Goal: Obtain resource: Download file/media

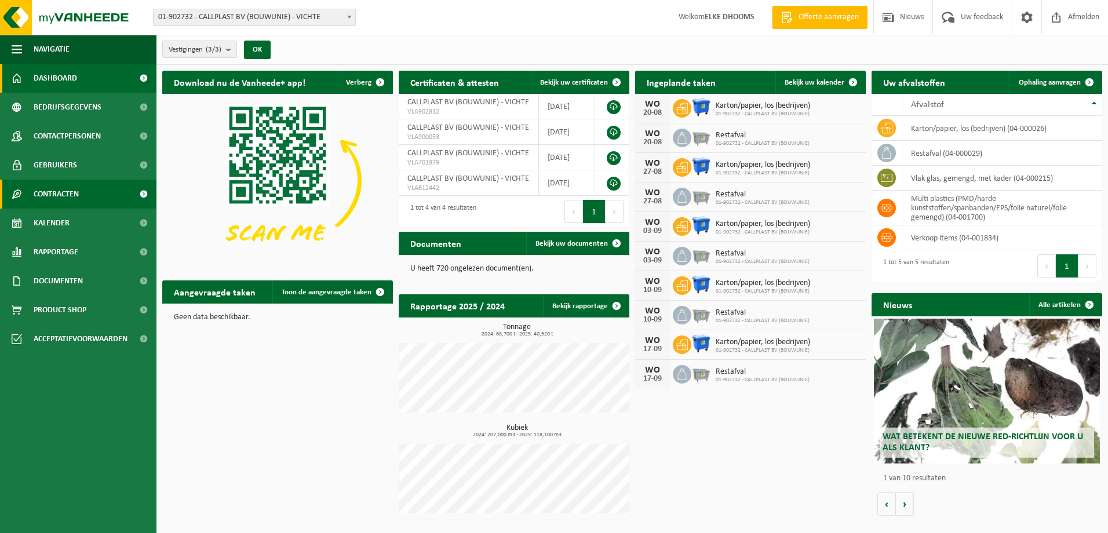
click at [146, 194] on span at bounding box center [143, 194] width 26 height 29
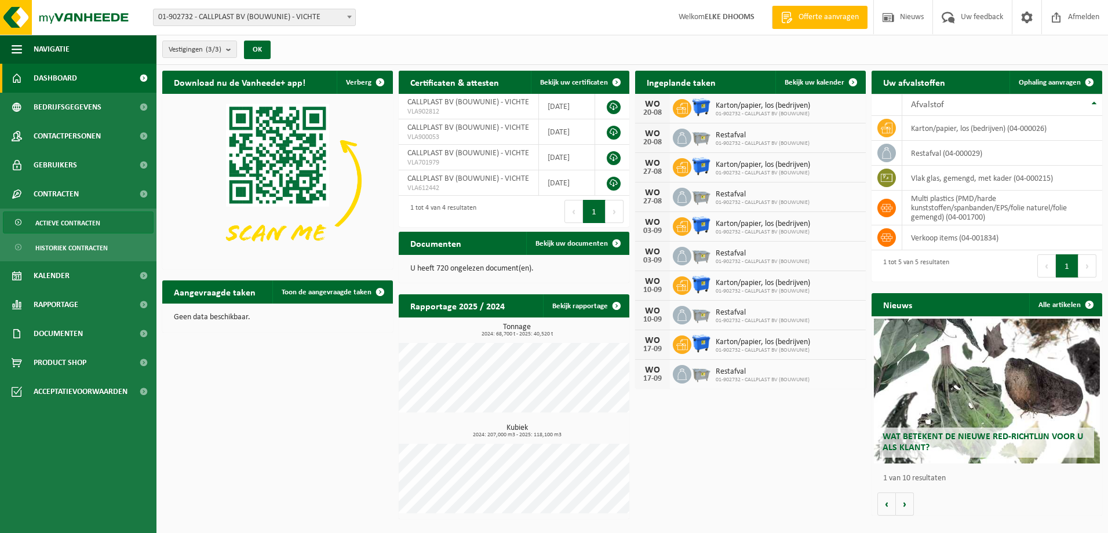
click at [93, 221] on span "Actieve contracten" at bounding box center [67, 223] width 65 height 22
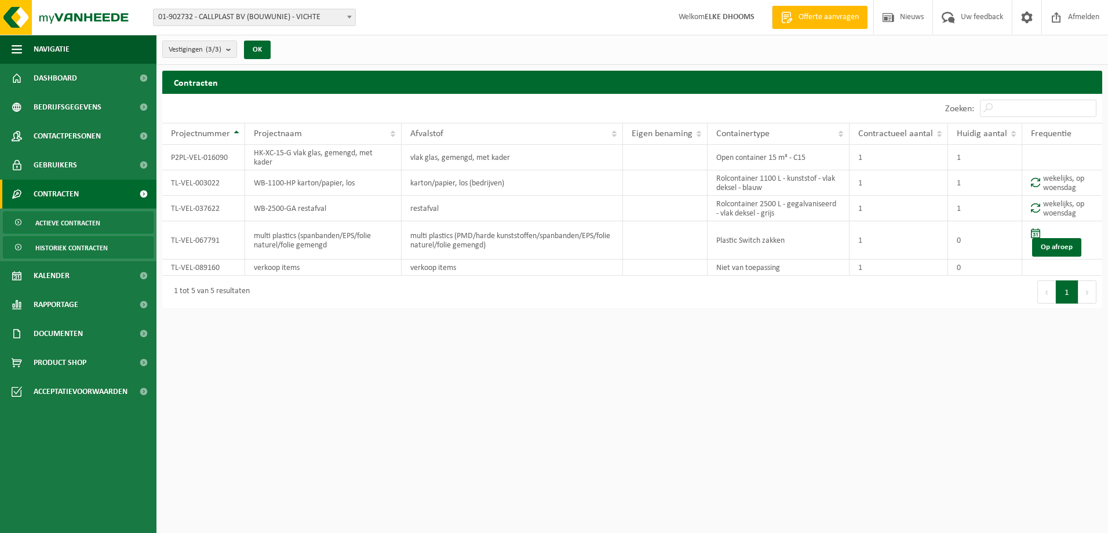
click at [84, 247] on span "Historiek contracten" at bounding box center [71, 248] width 72 height 22
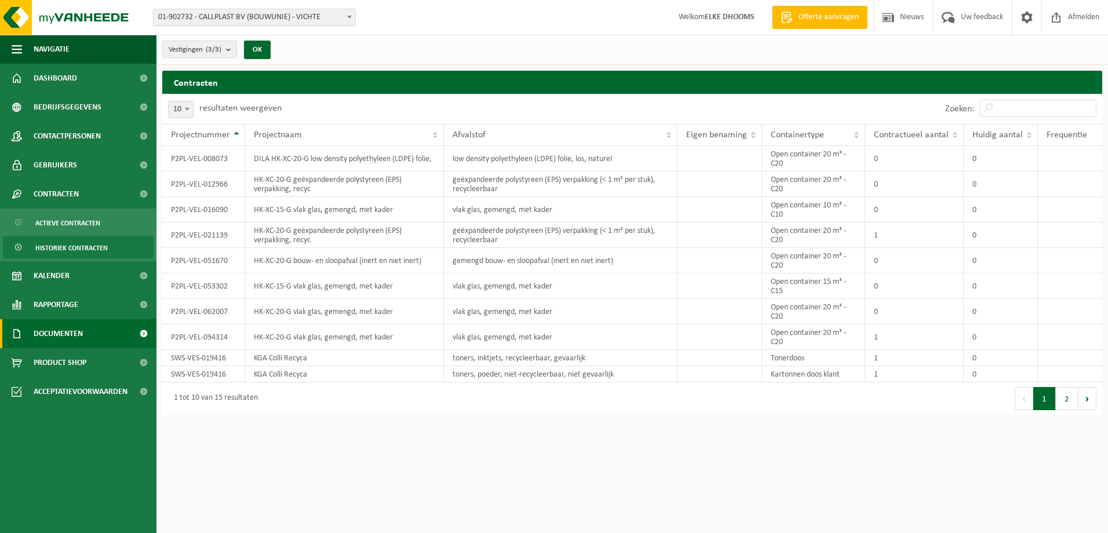
click at [141, 331] on span at bounding box center [143, 333] width 26 height 29
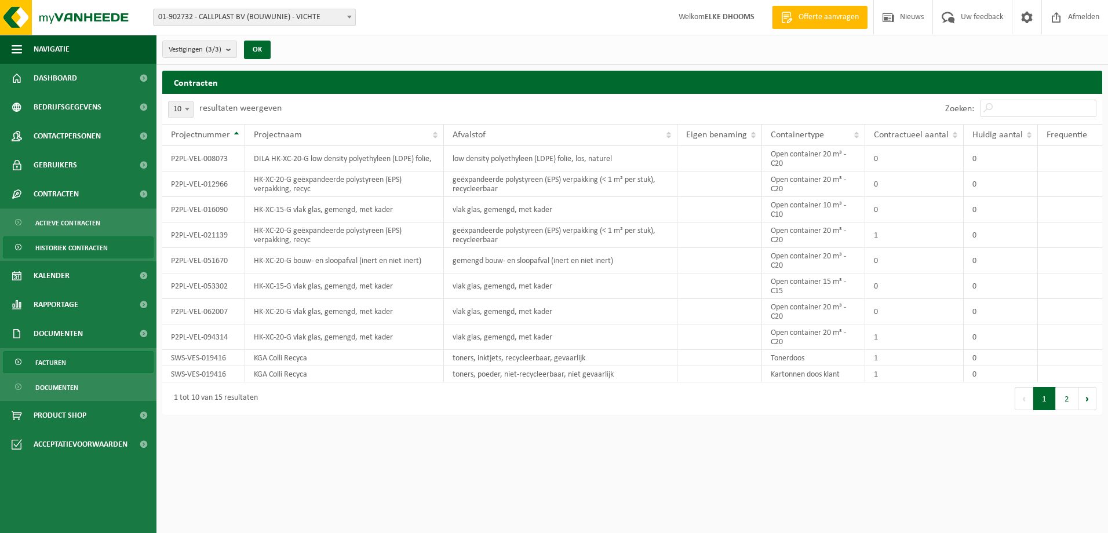
click at [77, 366] on link "Facturen" at bounding box center [78, 362] width 151 height 22
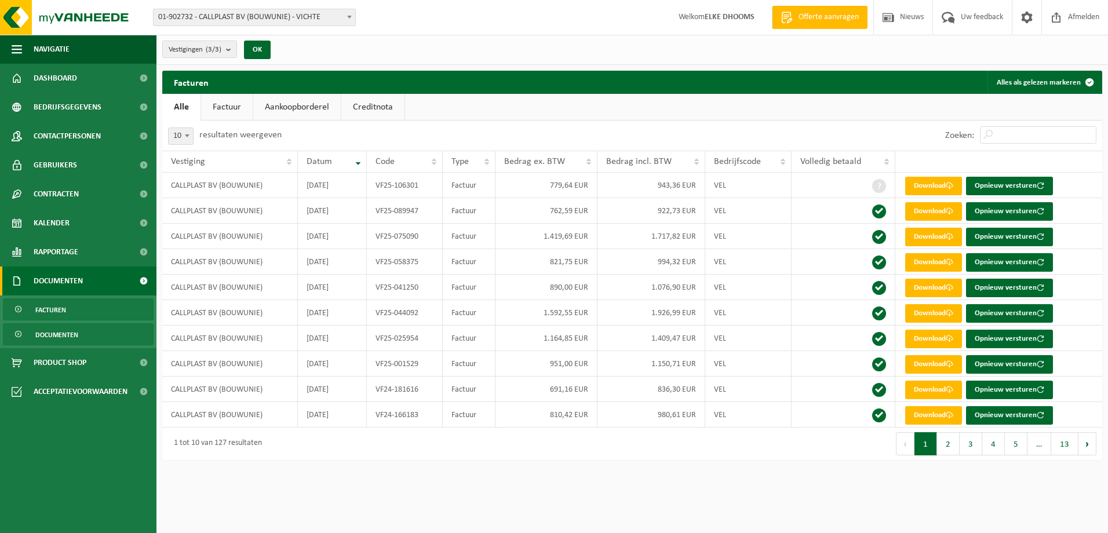
click at [73, 334] on span "Documenten" at bounding box center [56, 335] width 43 height 22
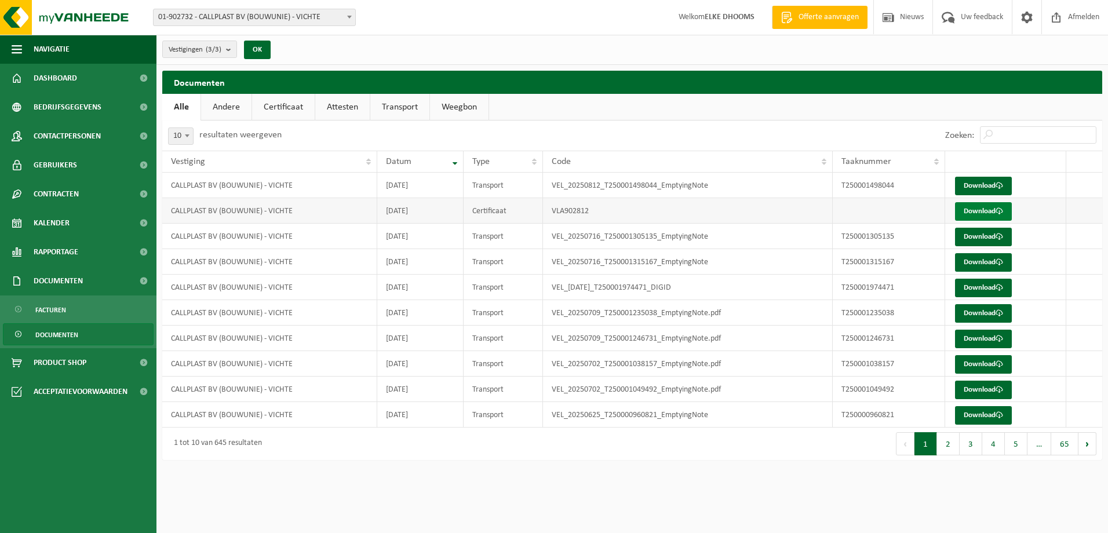
click at [988, 210] on link "Download" at bounding box center [983, 211] width 57 height 19
click at [978, 184] on link "Download" at bounding box center [983, 186] width 57 height 19
click at [141, 248] on span at bounding box center [143, 252] width 26 height 29
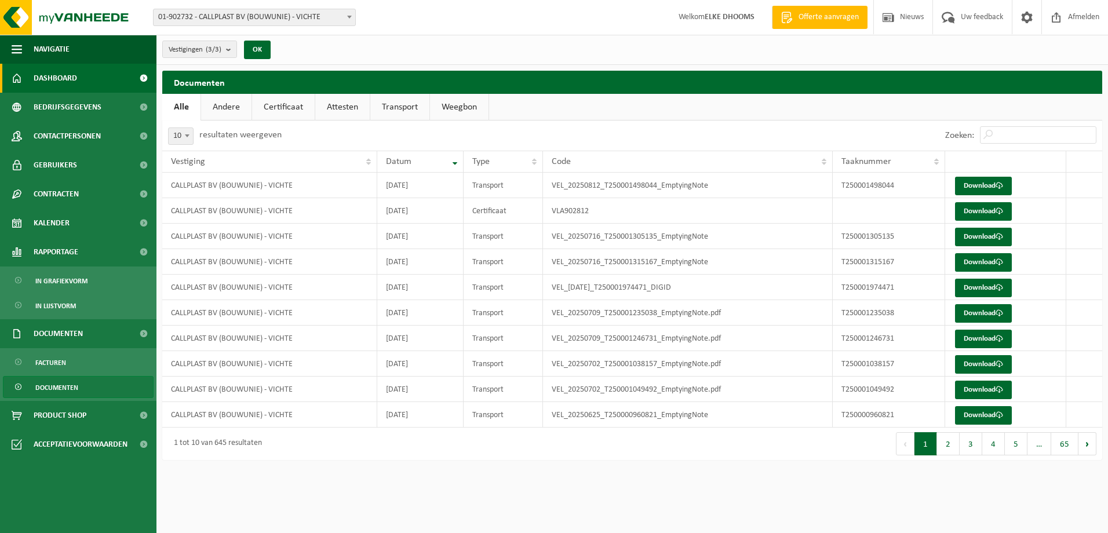
click at [143, 78] on span at bounding box center [143, 78] width 26 height 29
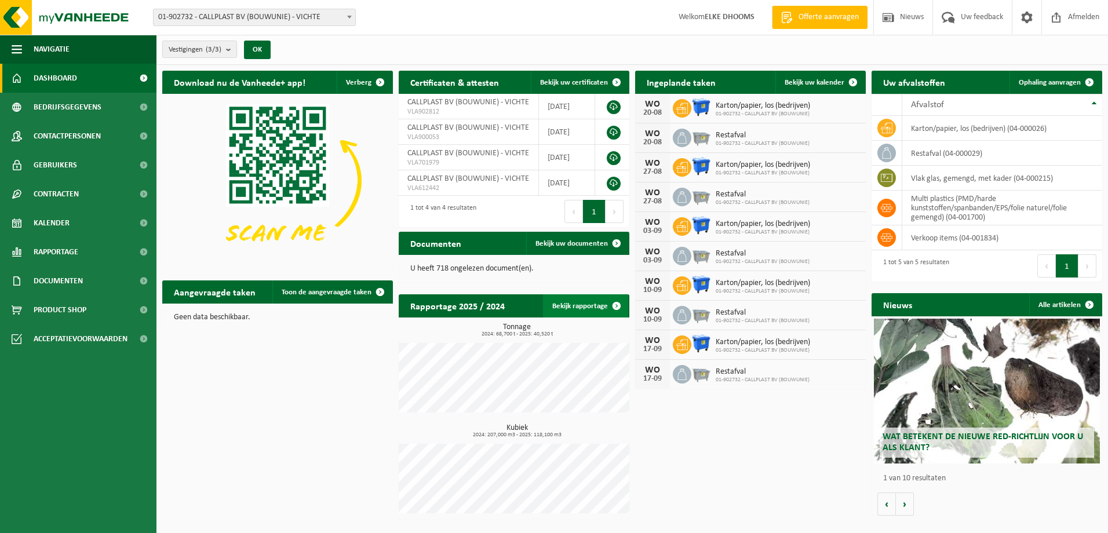
click at [597, 305] on link "Bekijk rapportage" at bounding box center [585, 305] width 85 height 23
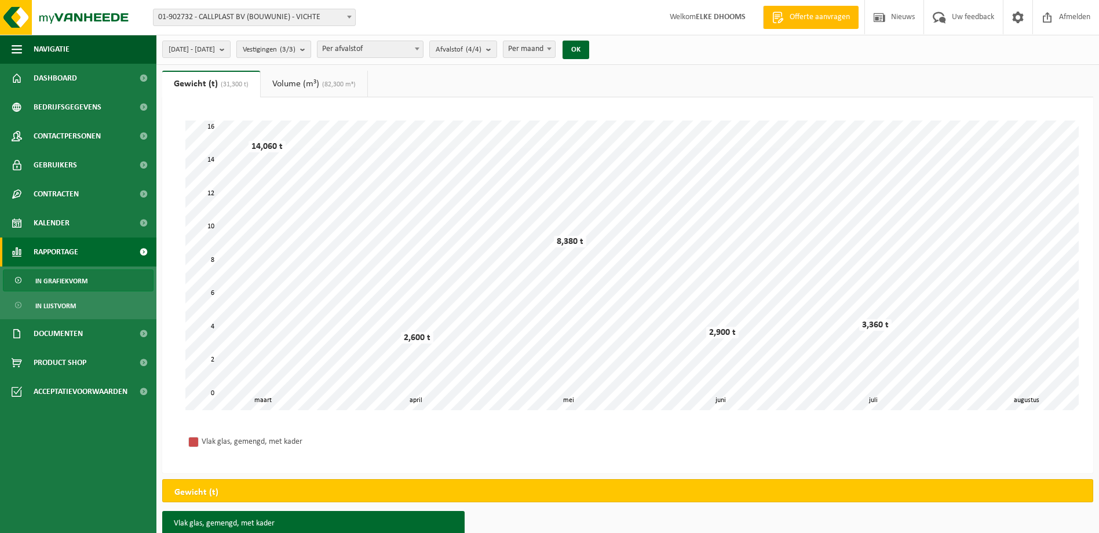
click at [311, 49] on b "submit" at bounding box center [305, 49] width 10 height 16
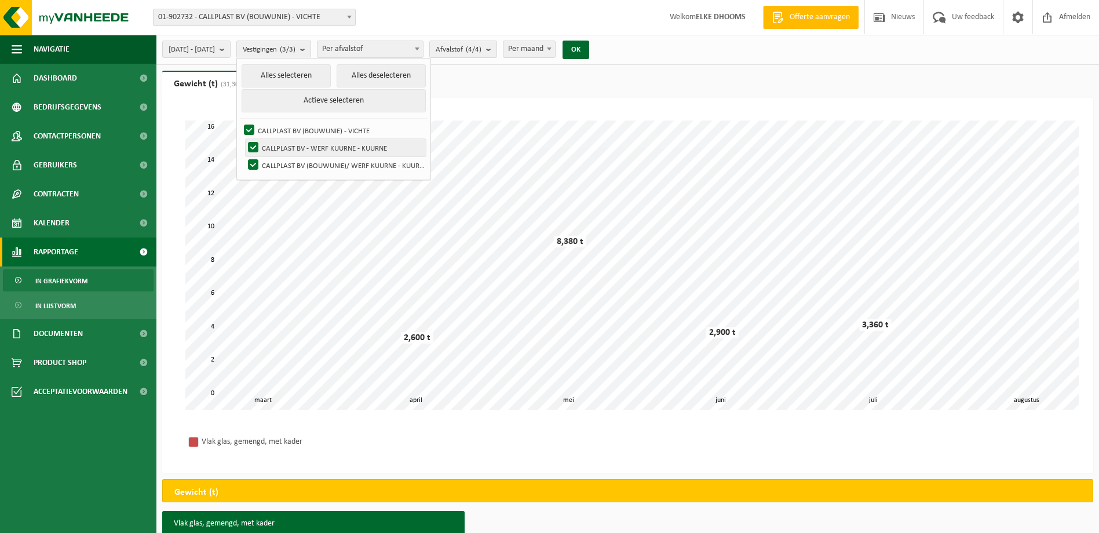
click at [279, 140] on label "CALLPLAST BV - WERF KUURNE - KUURNE" at bounding box center [336, 147] width 180 height 17
click at [244, 139] on input "CALLPLAST BV - WERF KUURNE - KUURNE" at bounding box center [243, 139] width 1 height 1
checkbox input "false"
click at [283, 163] on label "CALLPLAST BV (BOUWUNIE)/ WERF KUURNE - KUURNE" at bounding box center [336, 164] width 180 height 17
click at [244, 156] on input "CALLPLAST BV (BOUWUNIE)/ WERF KUURNE - KUURNE" at bounding box center [243, 156] width 1 height 1
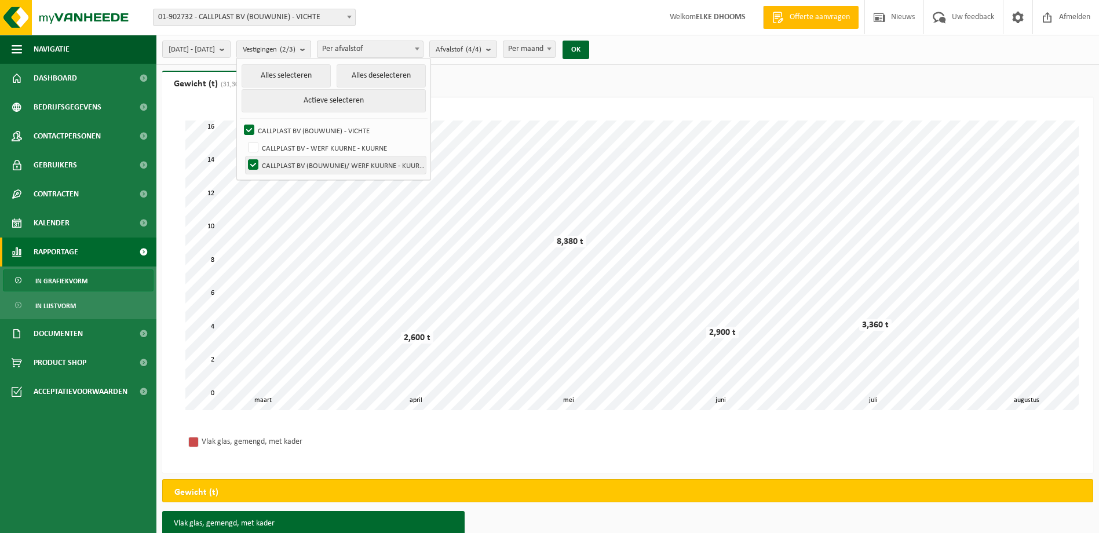
checkbox input "false"
click at [589, 43] on button "OK" at bounding box center [576, 50] width 27 height 19
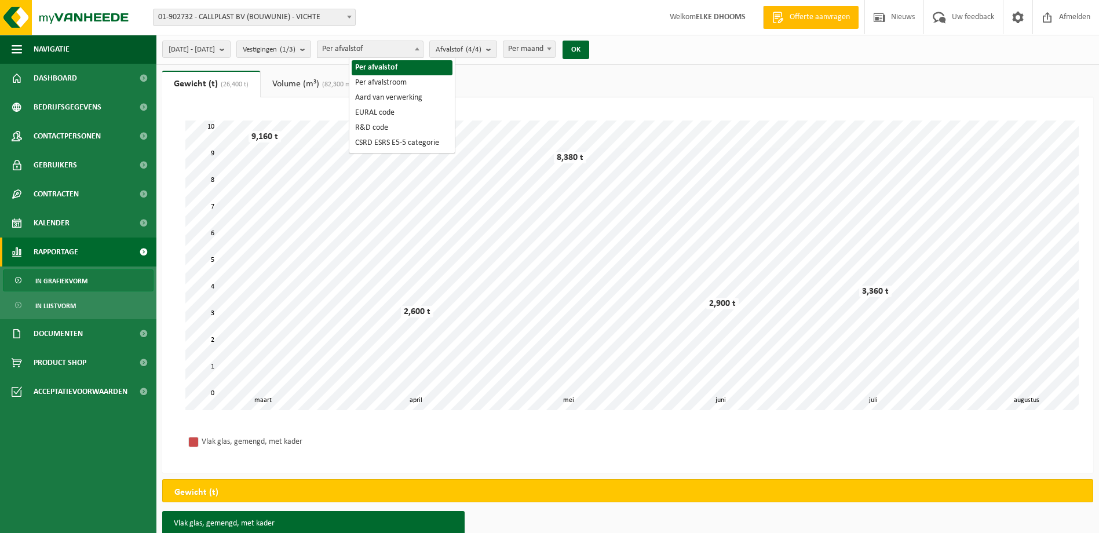
click at [420, 48] on b at bounding box center [417, 49] width 5 height 3
select select "5"
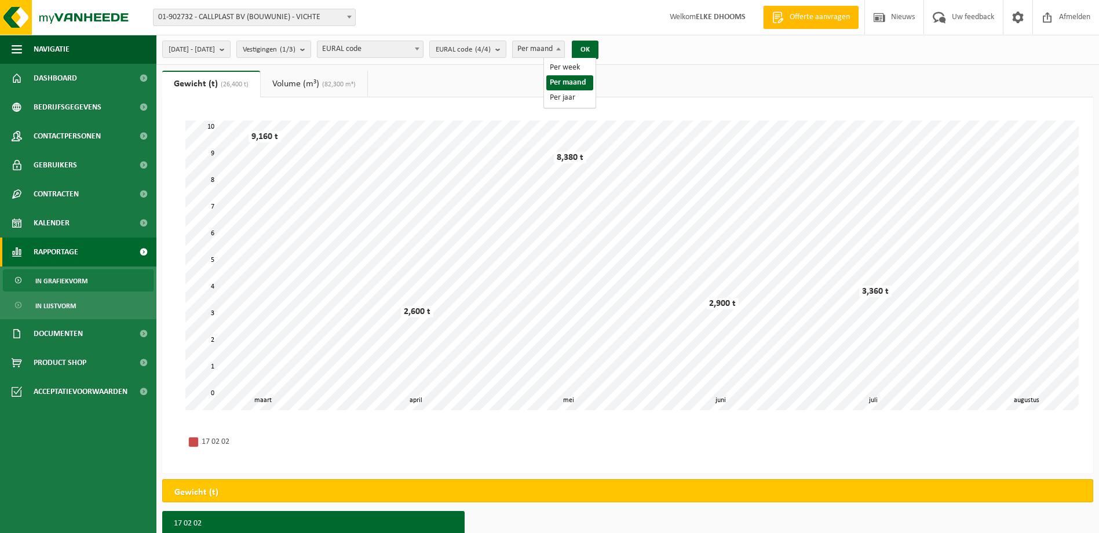
click at [561, 48] on b at bounding box center [558, 49] width 5 height 3
select select "3"
click at [599, 49] on button "OK" at bounding box center [585, 50] width 27 height 19
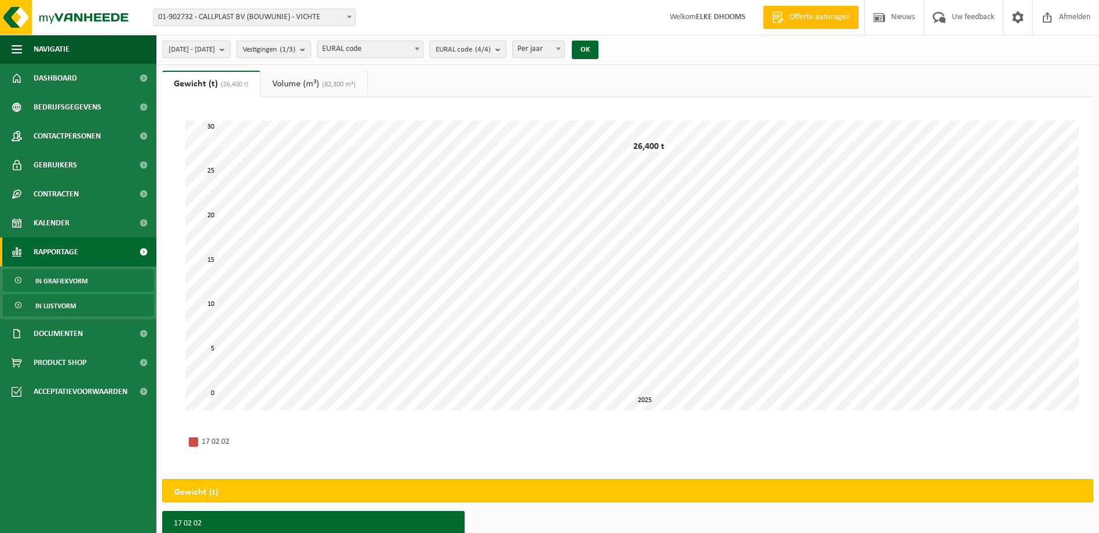
click at [58, 302] on span "In lijstvorm" at bounding box center [55, 306] width 41 height 22
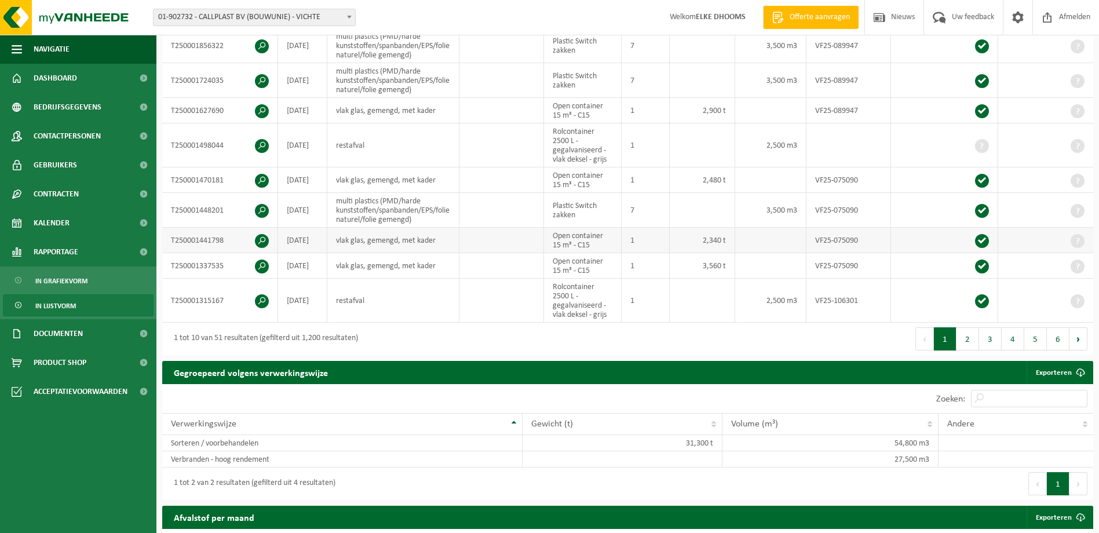
scroll to position [348, 0]
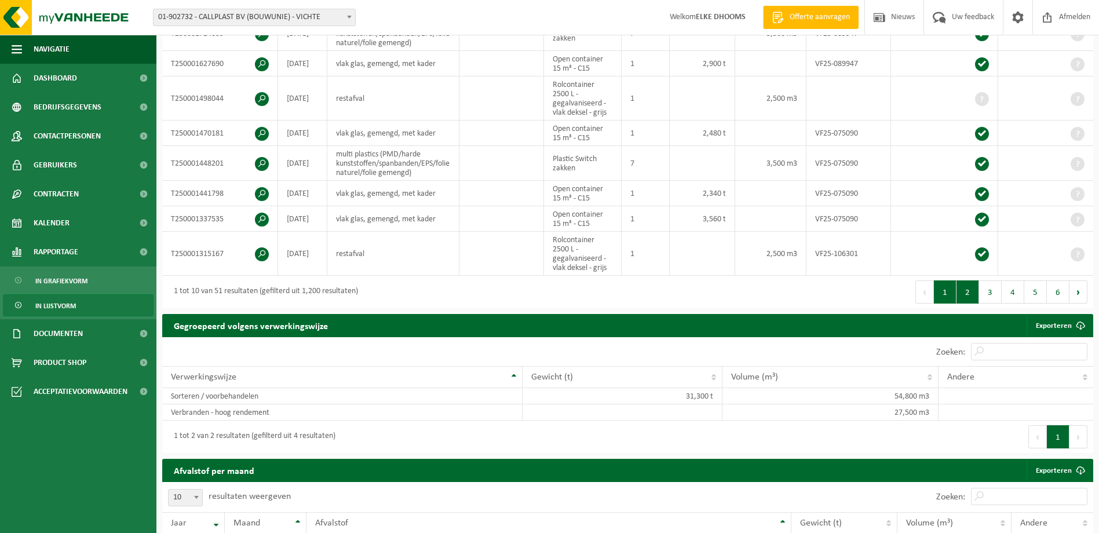
click at [970, 292] on button "2" at bounding box center [968, 292] width 23 height 23
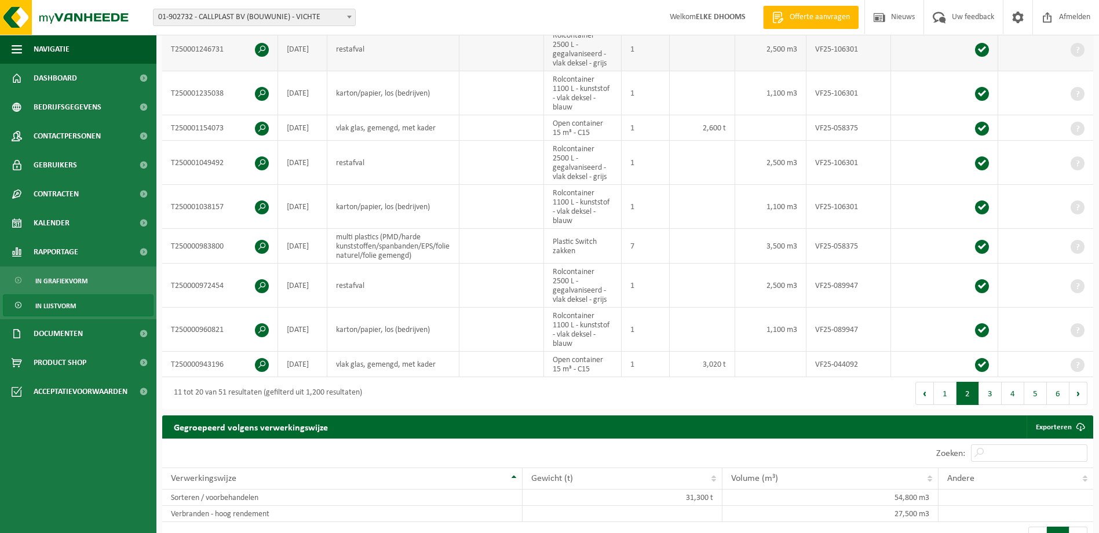
scroll to position [327, 0]
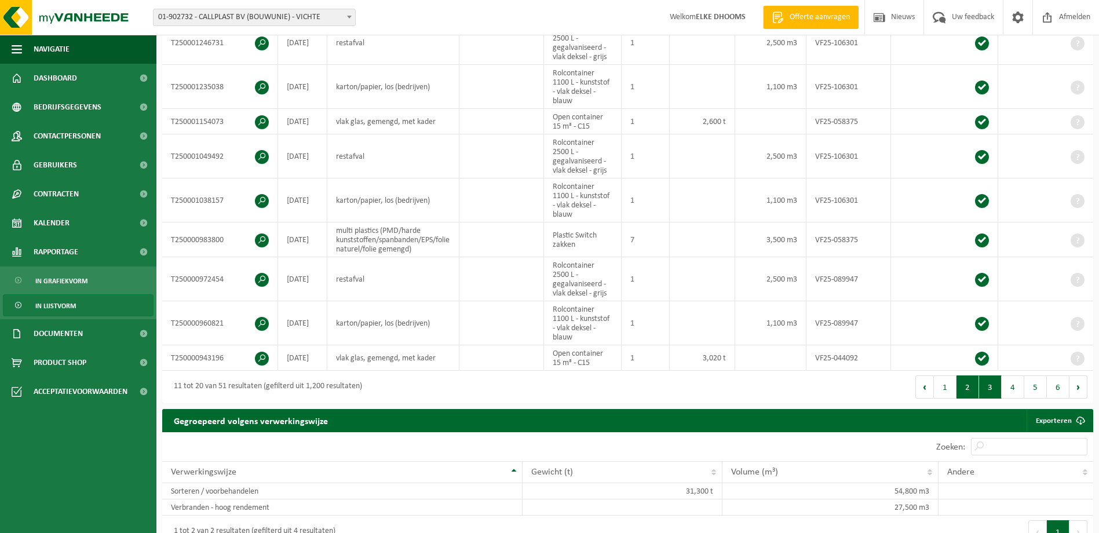
click at [990, 387] on button "3" at bounding box center [990, 387] width 23 height 23
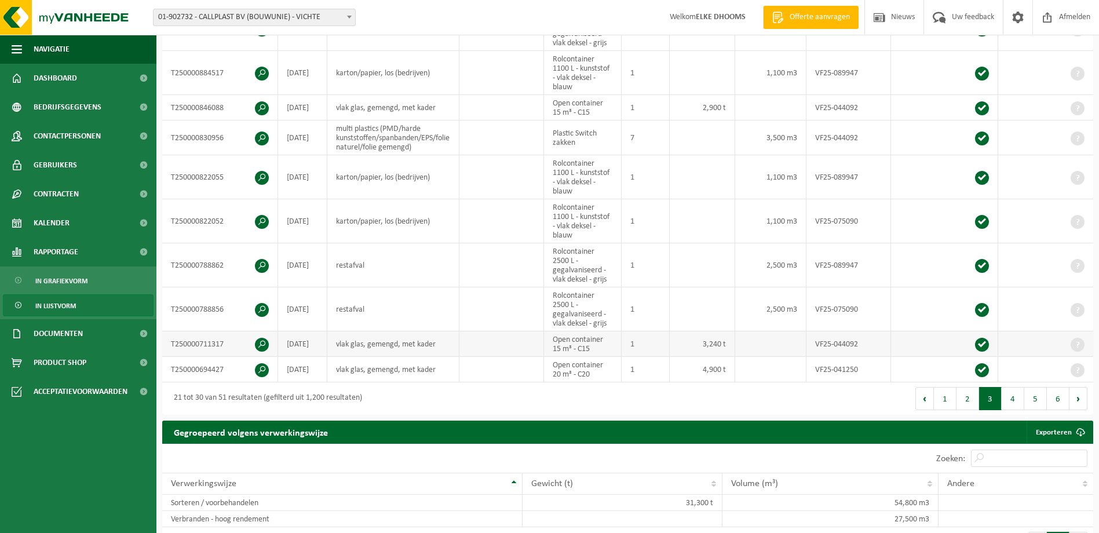
scroll to position [318, 0]
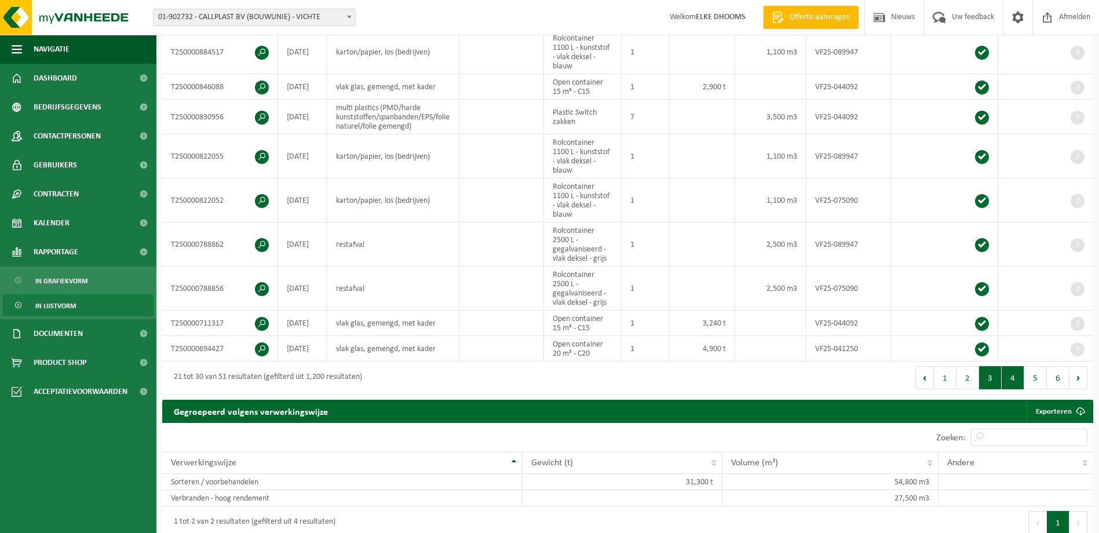
click at [1015, 374] on button "4" at bounding box center [1013, 377] width 23 height 23
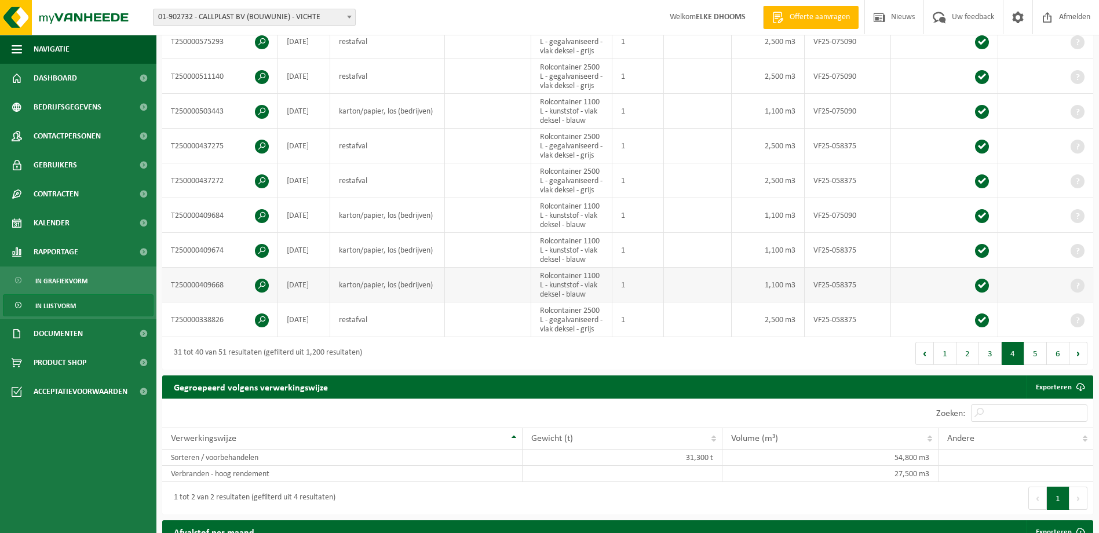
scroll to position [362, 0]
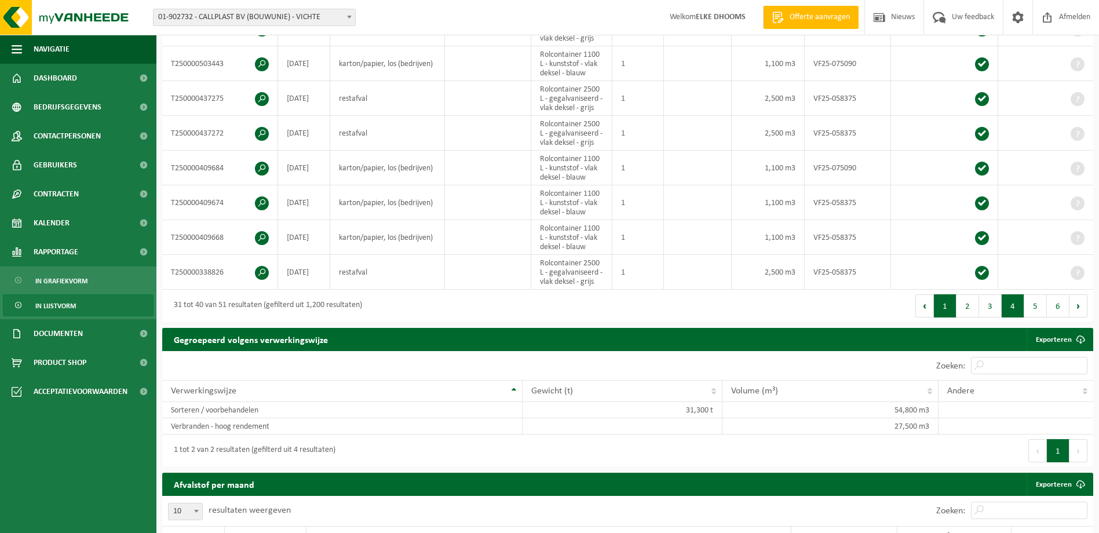
click at [948, 308] on button "1" at bounding box center [945, 305] width 23 height 23
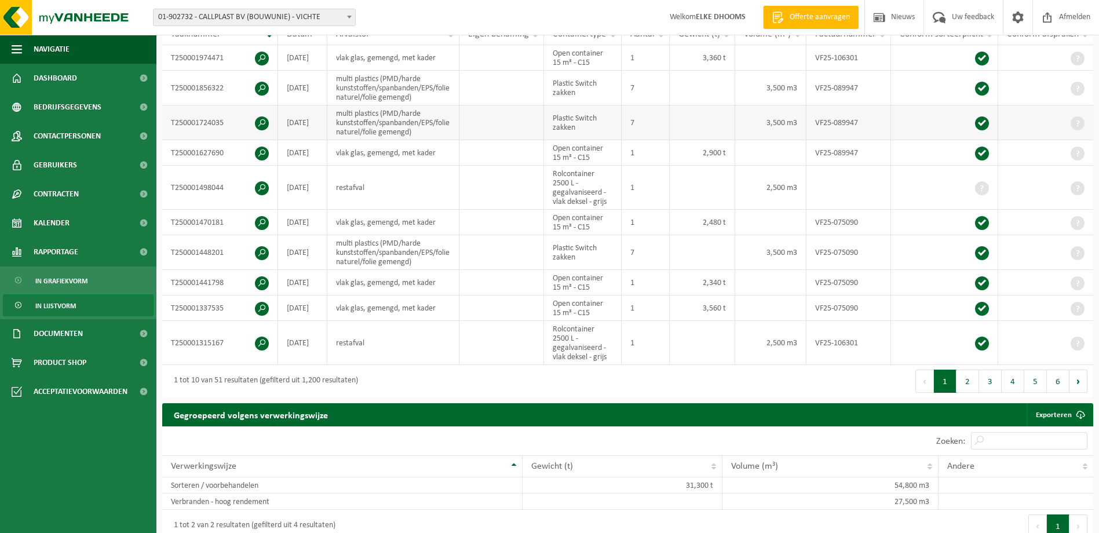
scroll to position [232, 0]
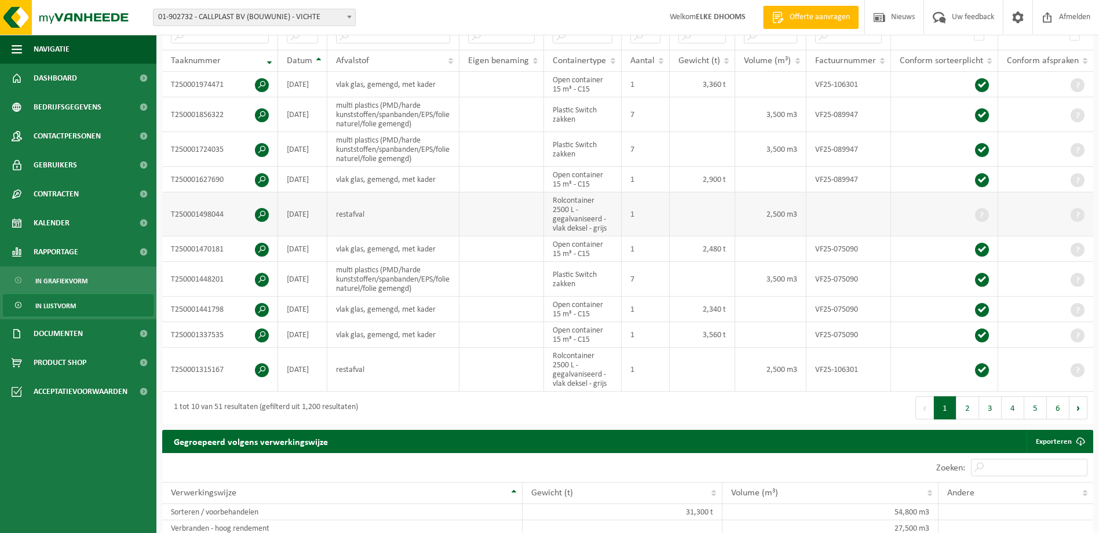
click at [986, 212] on span at bounding box center [982, 215] width 14 height 14
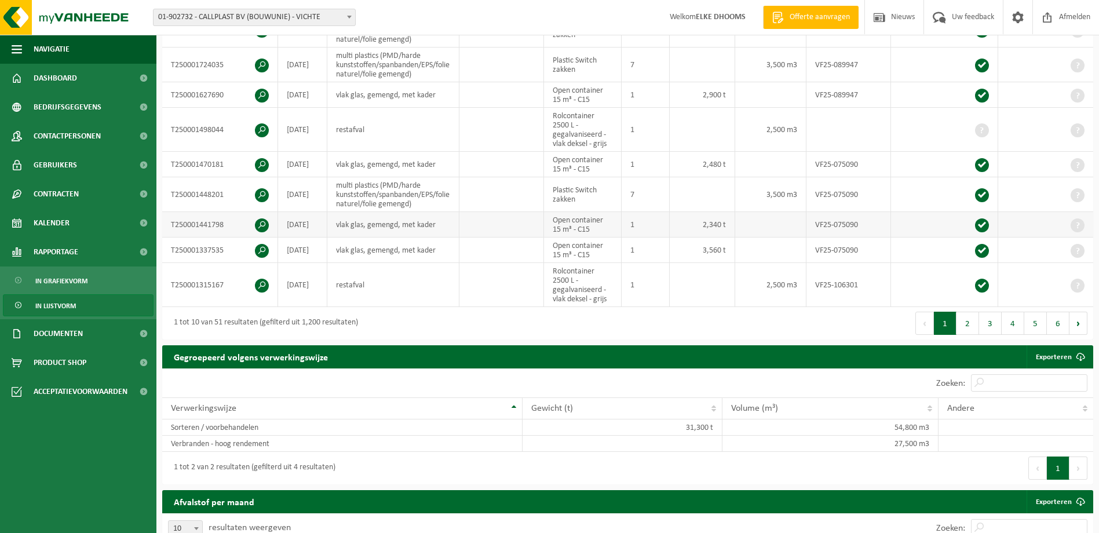
scroll to position [348, 0]
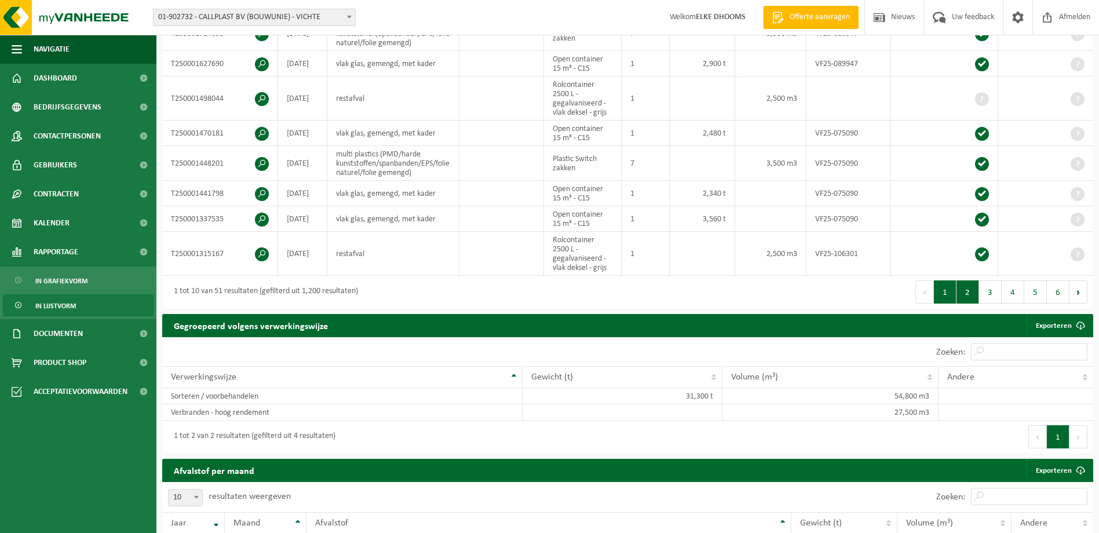
click at [972, 289] on button "2" at bounding box center [968, 292] width 23 height 23
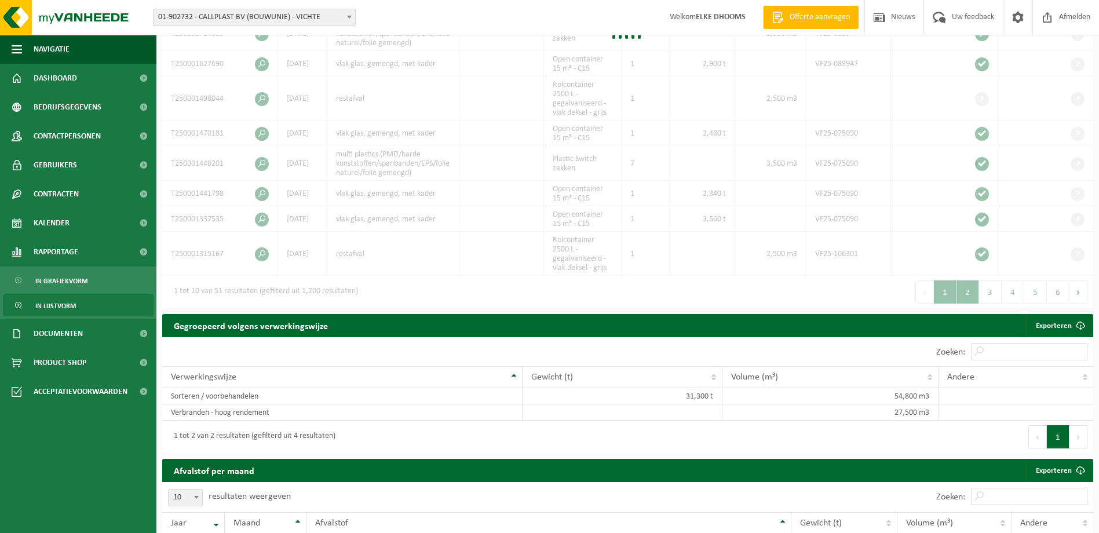
scroll to position [385, 0]
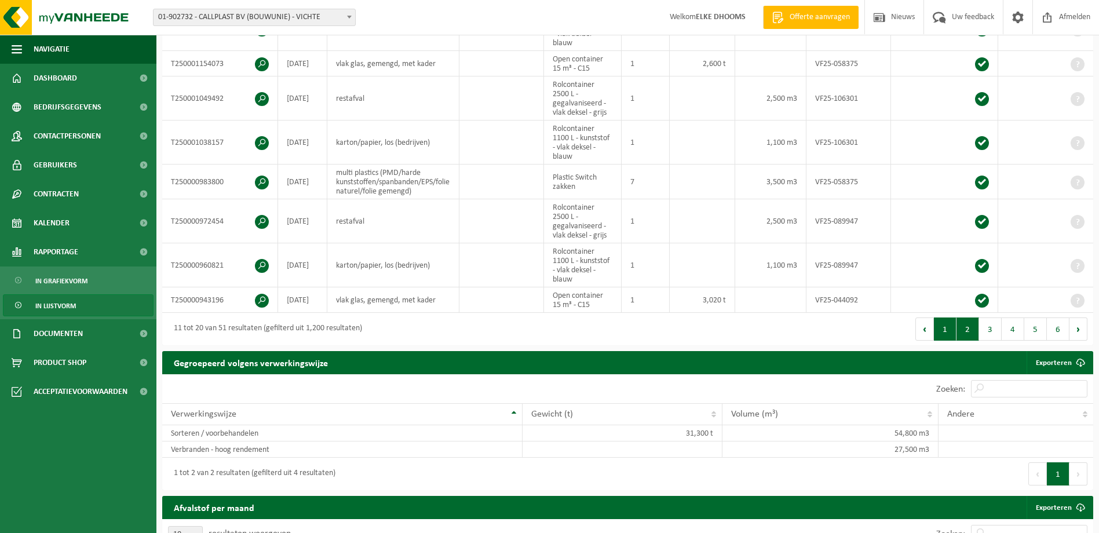
click at [948, 327] on button "1" at bounding box center [945, 329] width 23 height 23
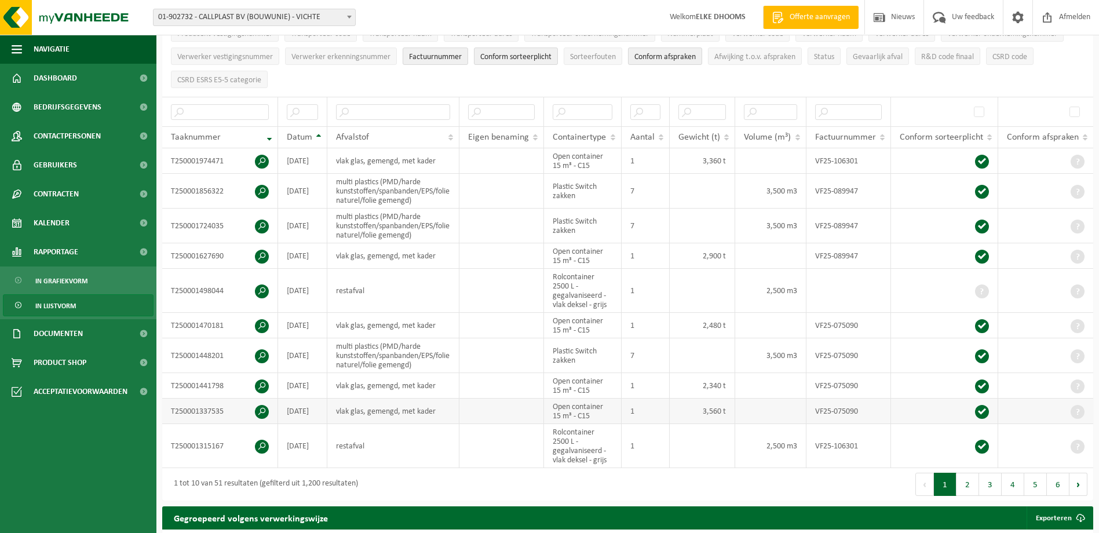
scroll to position [0, 0]
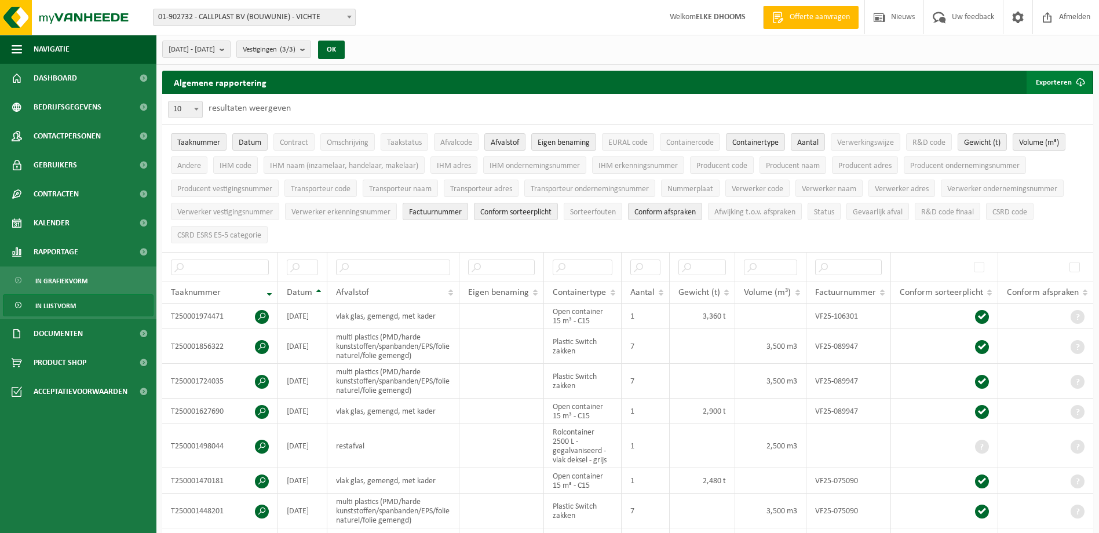
click at [1079, 79] on span "submit" at bounding box center [1080, 82] width 23 height 23
click at [1054, 126] on link "Alle beschikbare kolommen" at bounding box center [1039, 128] width 105 height 23
click at [552, 45] on div "2025-03-01 - 2025-08-14 Huidige maand Vorige maand Laatste 6 maanden Huidig jaa…" at bounding box center [627, 50] width 943 height 30
click at [230, 49] on b "submit" at bounding box center [225, 49] width 10 height 16
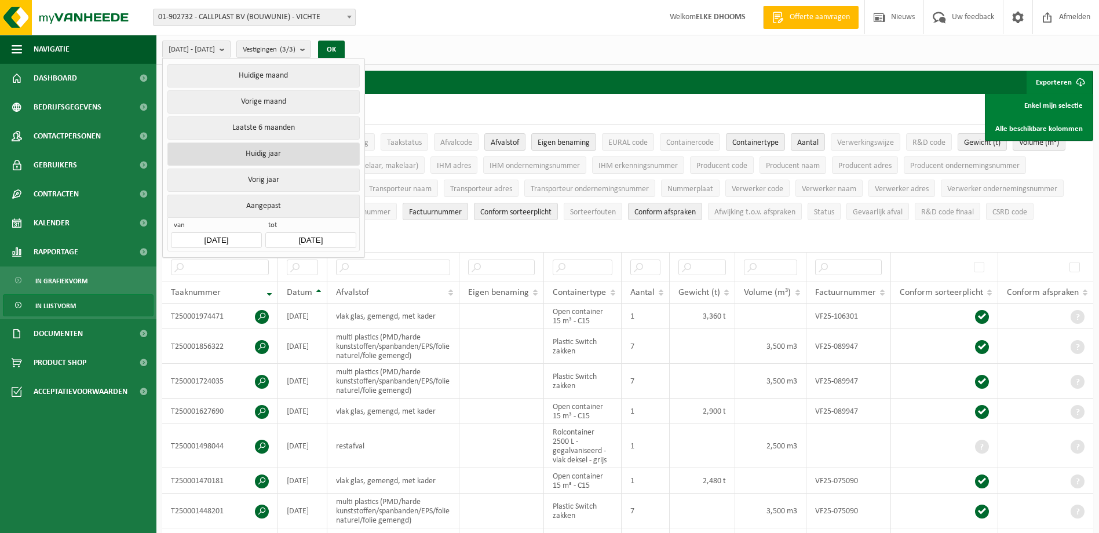
click at [261, 150] on button "Huidig jaar" at bounding box center [263, 154] width 192 height 23
type input "2025-01-01"
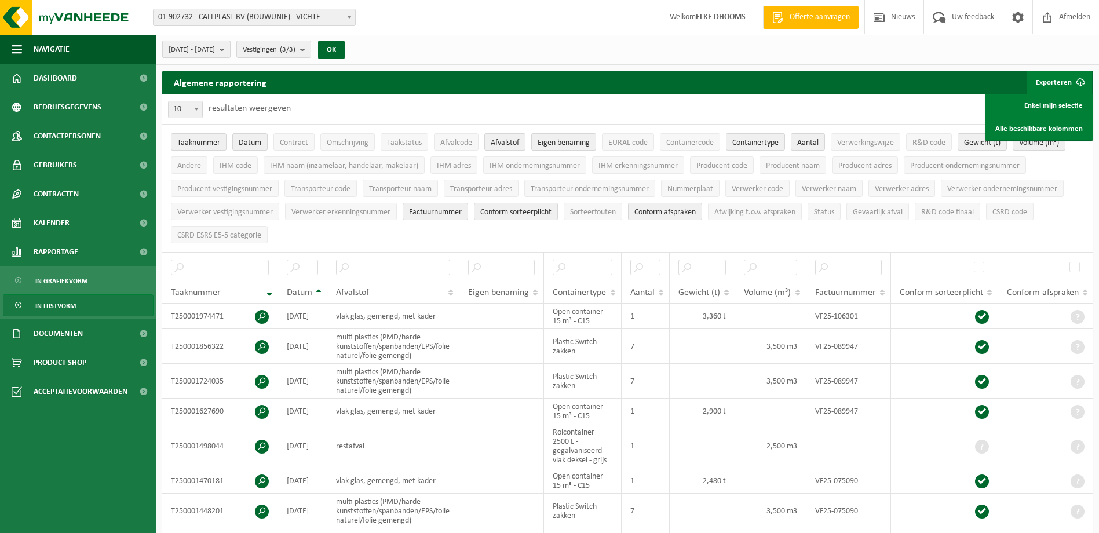
click at [230, 41] on b "submit" at bounding box center [225, 49] width 10 height 16
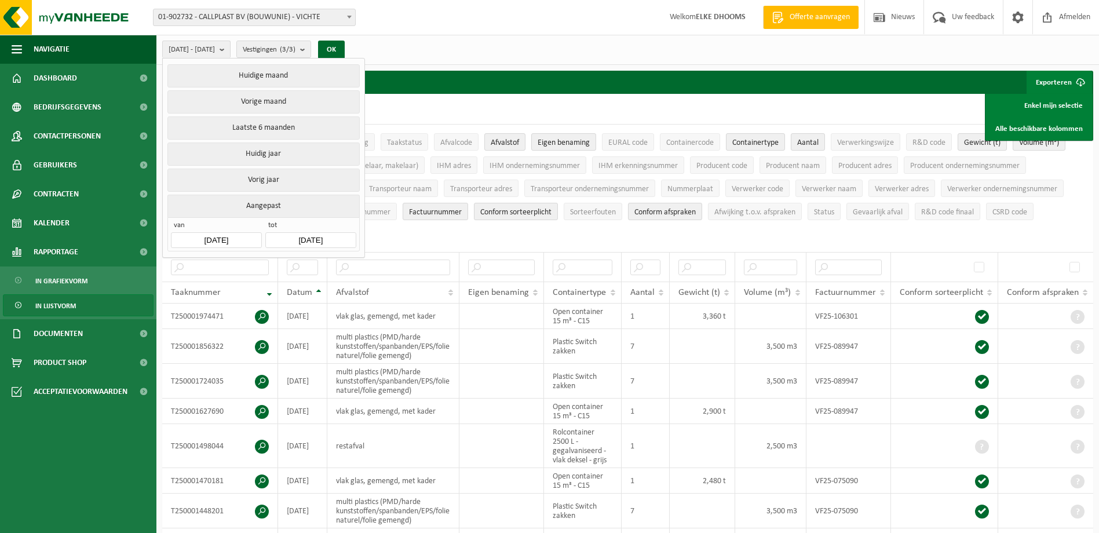
click at [270, 203] on button "Aangepast" at bounding box center [263, 206] width 192 height 23
click at [345, 49] on button "OK" at bounding box center [331, 50] width 27 height 19
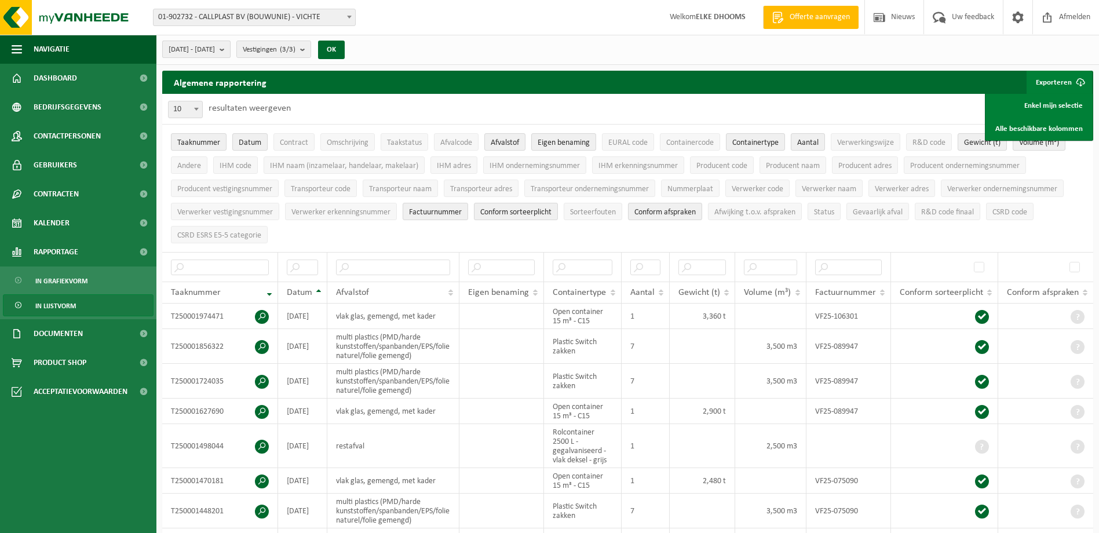
click at [215, 46] on span "2025-01-01 - 2025-08-14" at bounding box center [192, 49] width 46 height 17
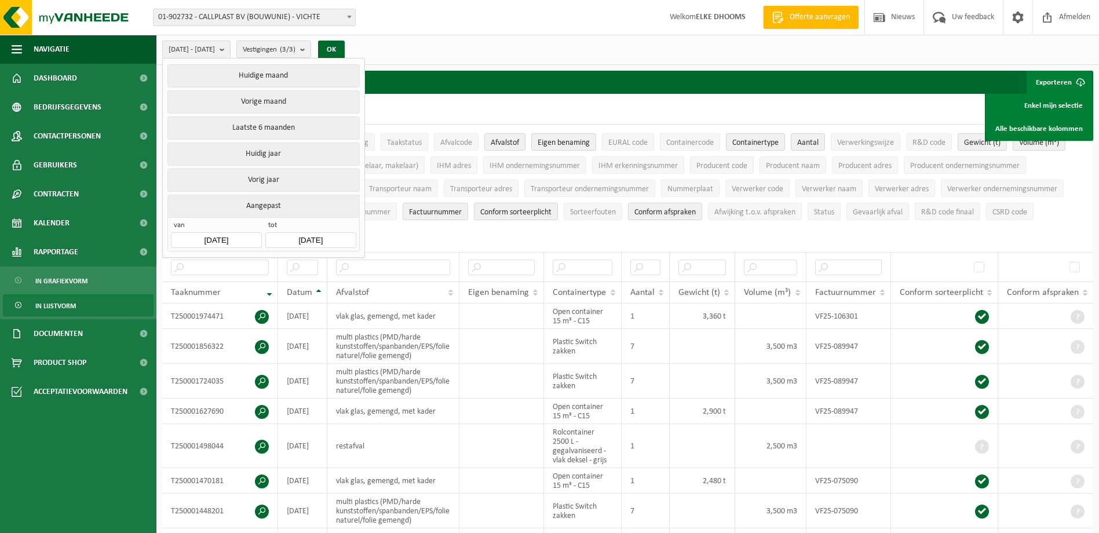
click at [622, 96] on div "10 25 50 100 10 resultaten weergeven" at bounding box center [627, 109] width 931 height 30
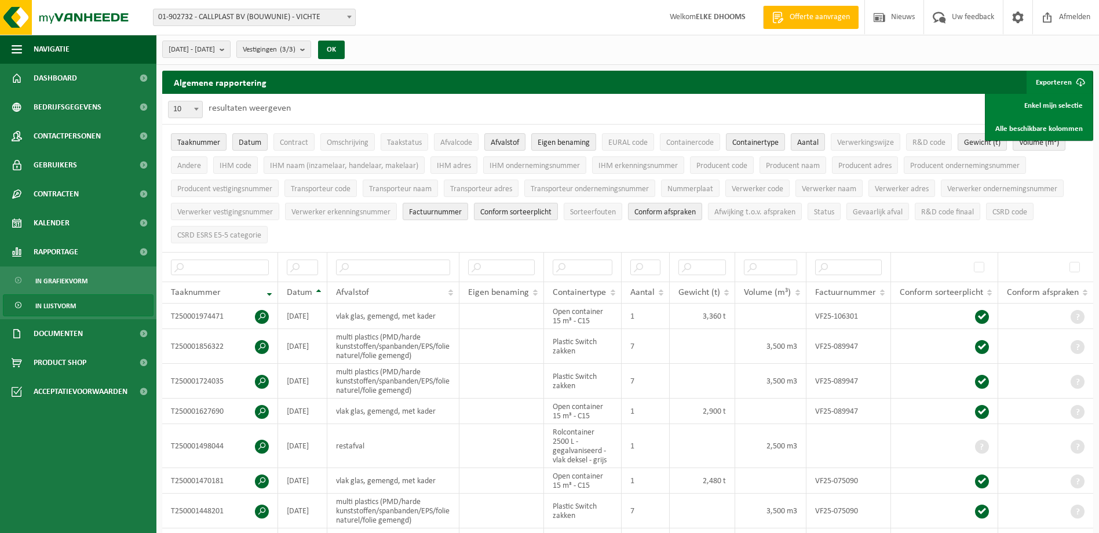
click at [1080, 80] on span "submit" at bounding box center [1080, 82] width 23 height 23
click at [1057, 128] on link "Alle beschikbare kolommen" at bounding box center [1039, 128] width 105 height 23
click at [141, 192] on span at bounding box center [143, 194] width 26 height 29
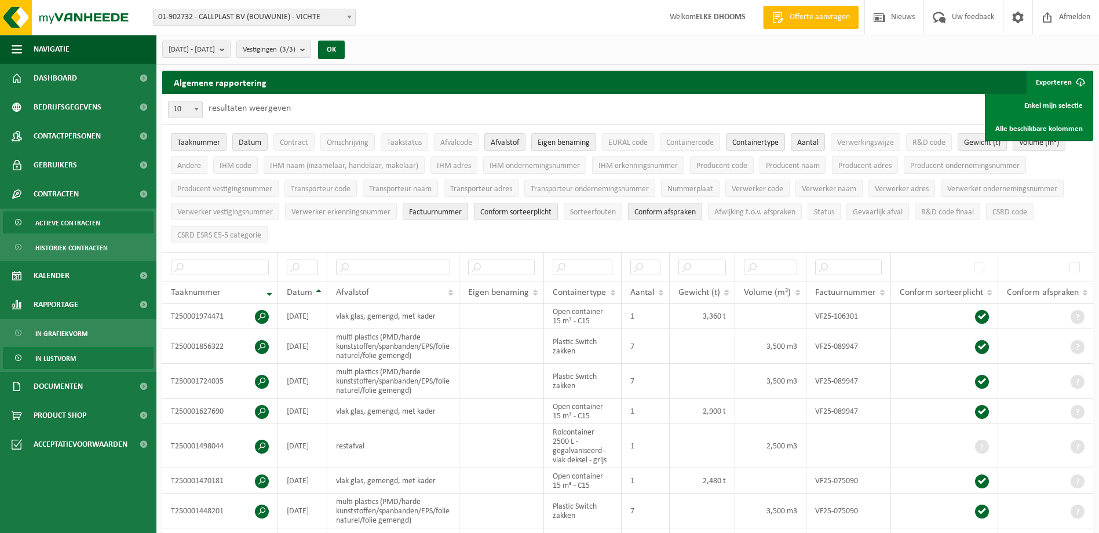
click at [90, 223] on span "Actieve contracten" at bounding box center [67, 223] width 65 height 22
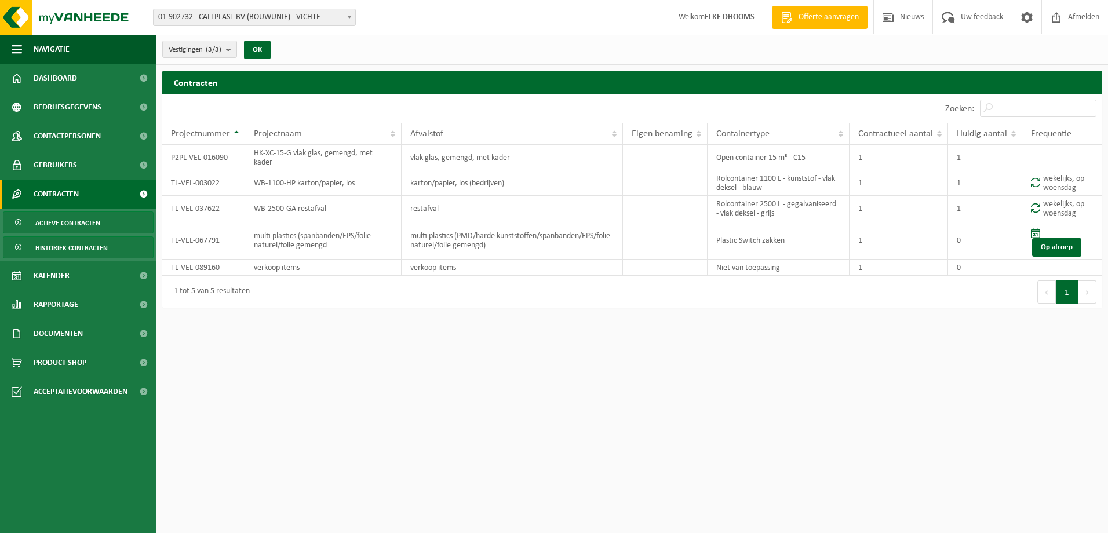
click at [92, 246] on span "Historiek contracten" at bounding box center [71, 248] width 72 height 22
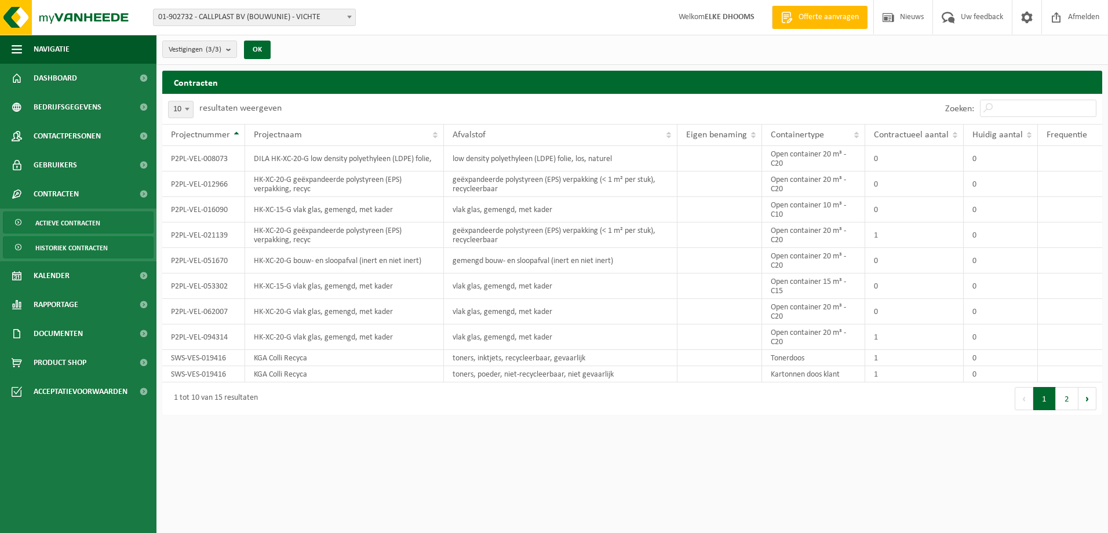
click at [71, 218] on span "Actieve contracten" at bounding box center [67, 223] width 65 height 22
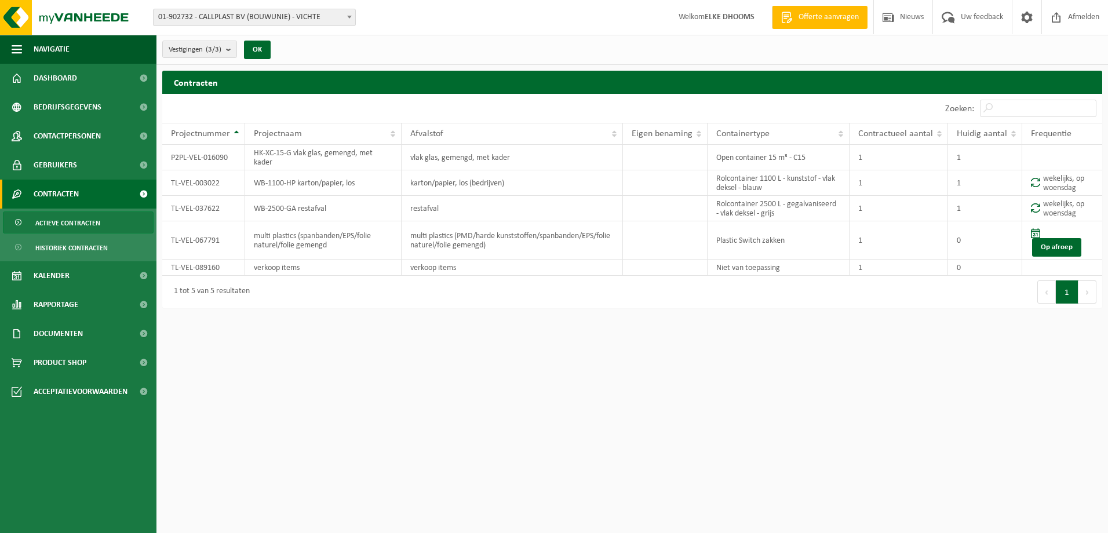
click at [803, 360] on html "Vestiging: 01-902732 - CALLPLAST BV (BOUWUNIE) - VICHTE 10-890882 - CALLPLAST B…" at bounding box center [554, 266] width 1108 height 533
click at [144, 301] on span at bounding box center [143, 304] width 26 height 29
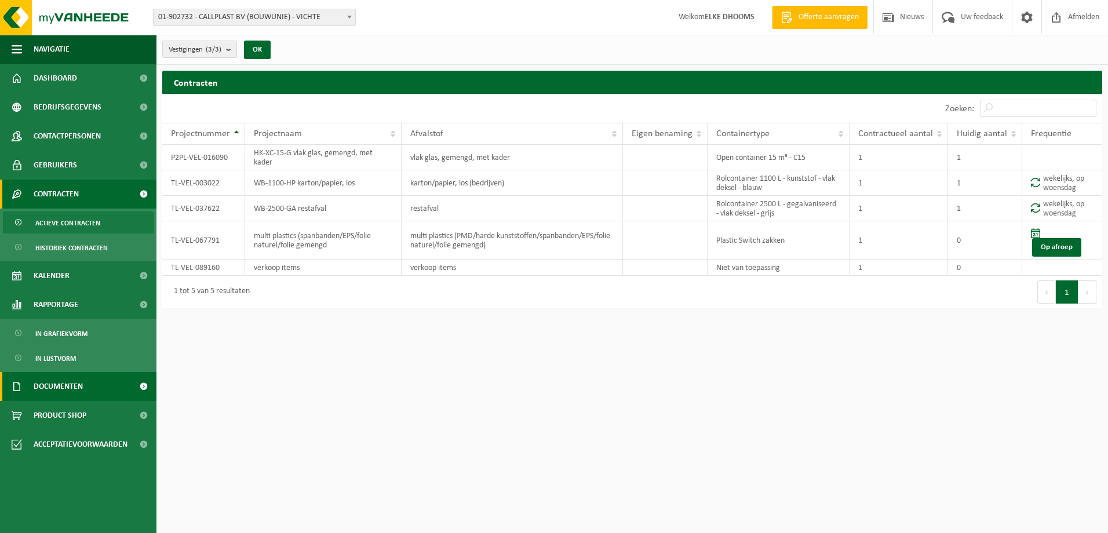
click at [144, 384] on span at bounding box center [143, 386] width 26 height 29
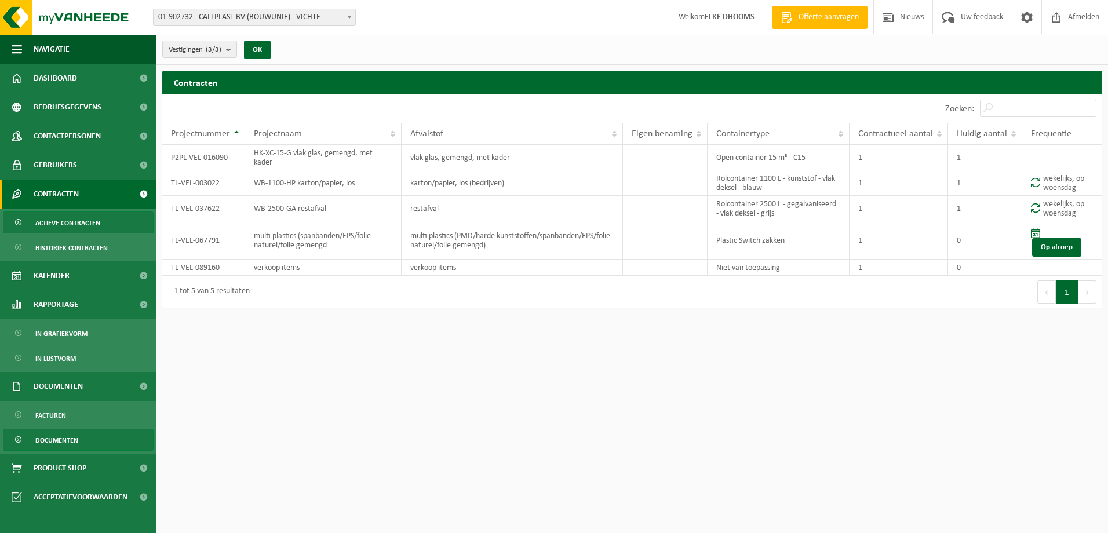
click at [67, 438] on span "Documenten" at bounding box center [56, 440] width 43 height 22
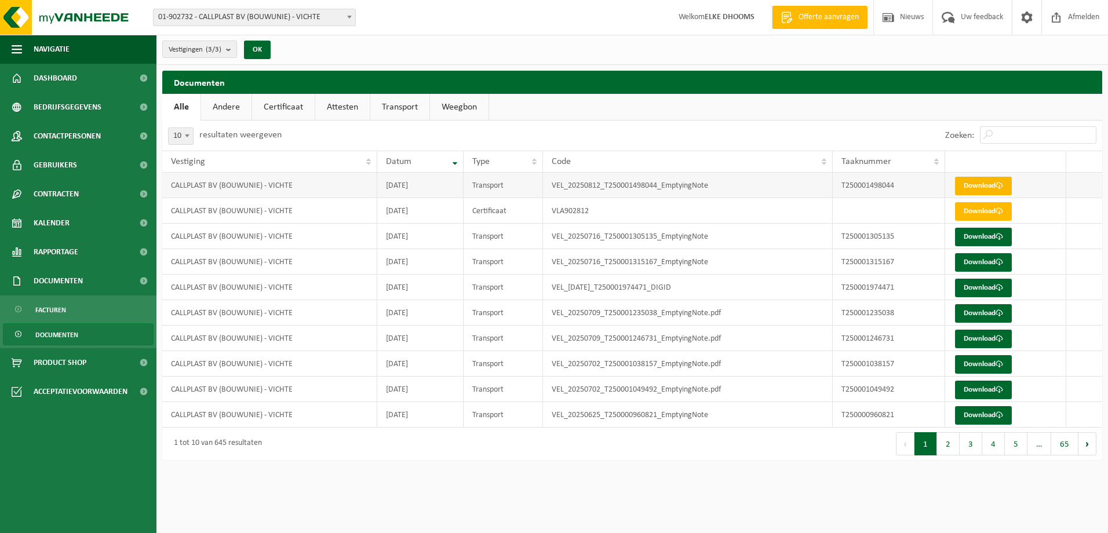
click at [985, 185] on link "Download" at bounding box center [983, 186] width 57 height 19
click at [143, 192] on span at bounding box center [143, 194] width 26 height 29
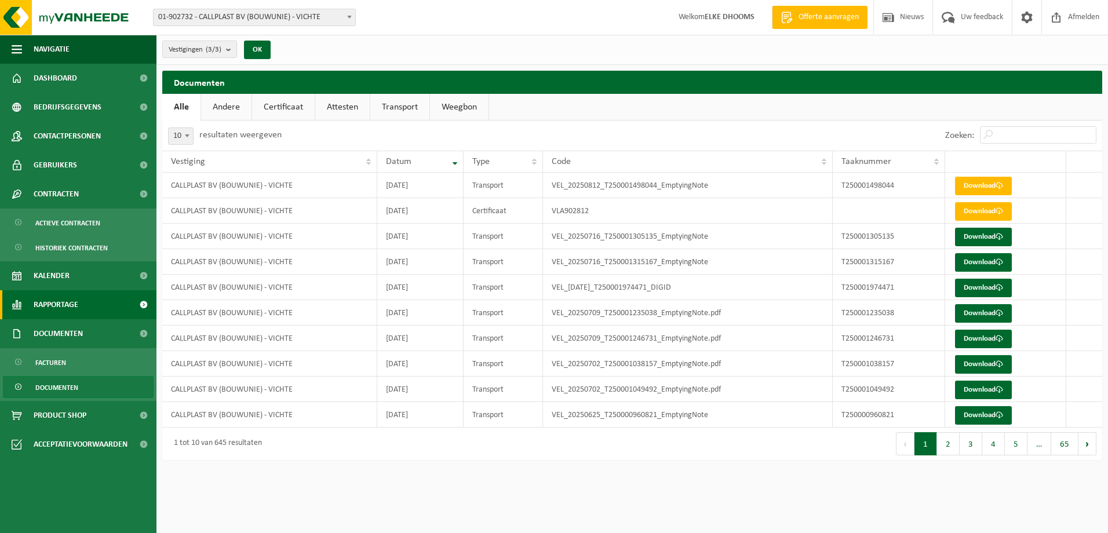
click at [141, 307] on span at bounding box center [143, 304] width 26 height 29
